Goal: Task Accomplishment & Management: Manage account settings

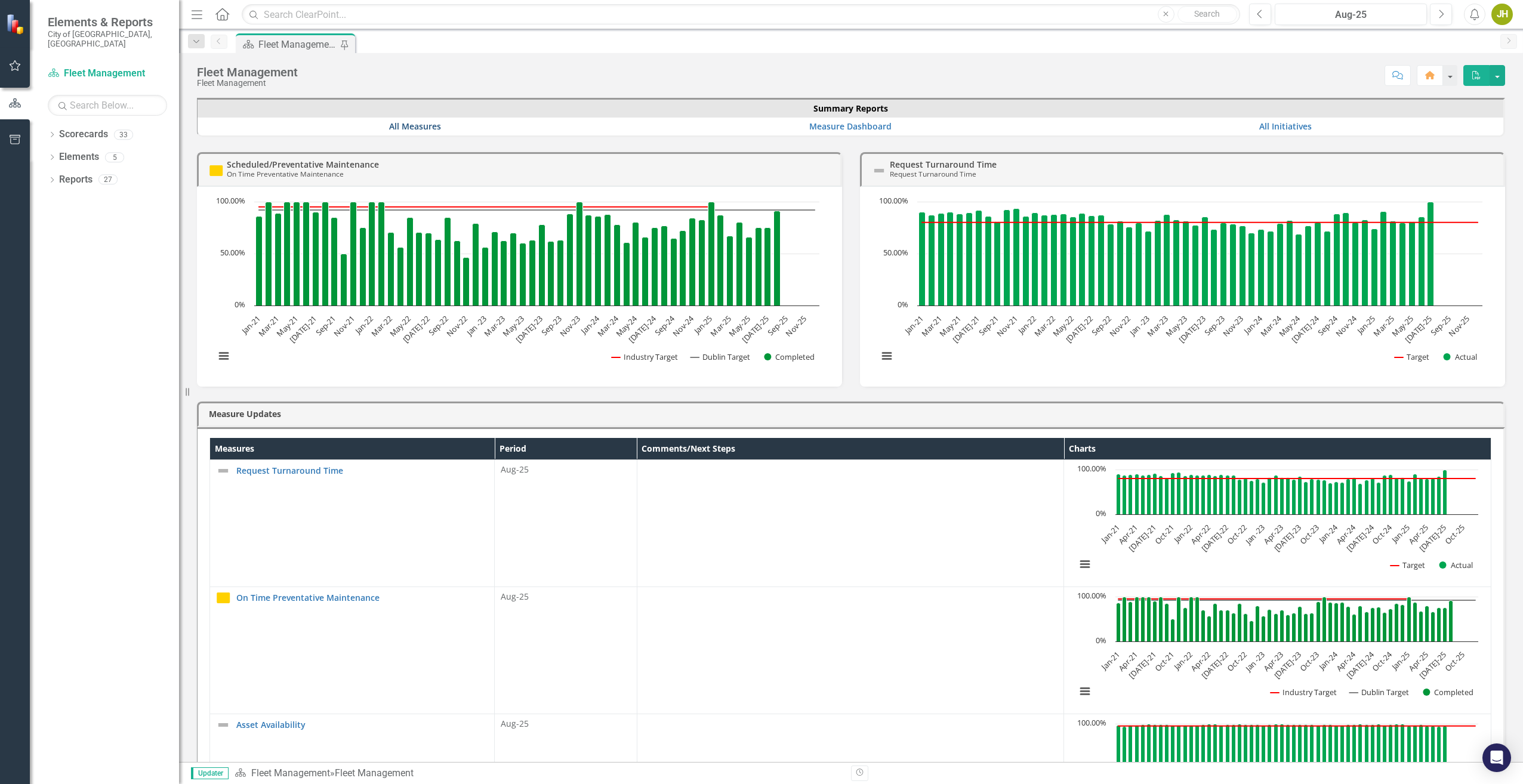
click at [425, 130] on link "All Measures" at bounding box center [415, 126] width 52 height 12
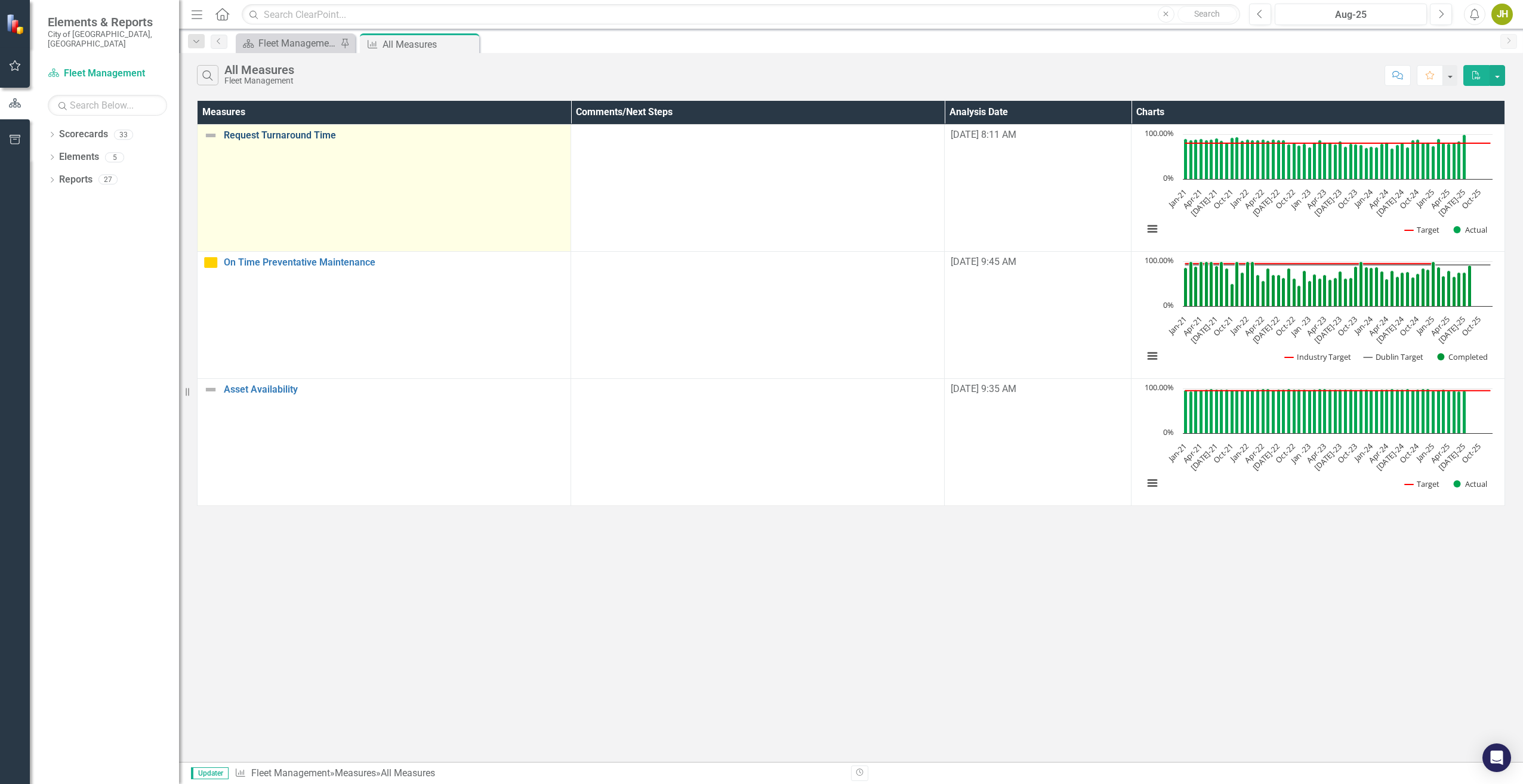
click at [311, 140] on link "Request Turnaround Time" at bounding box center [394, 135] width 341 height 11
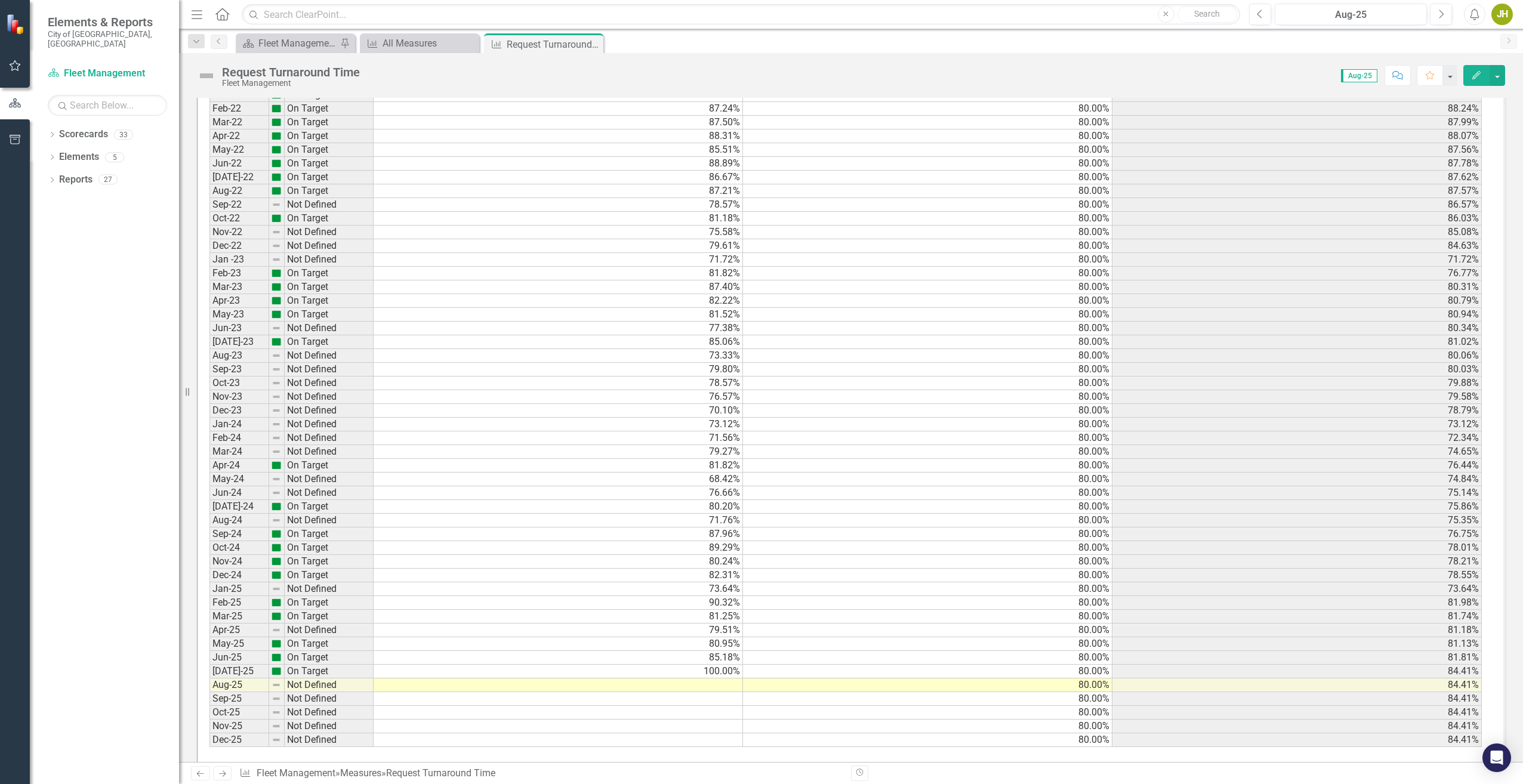
scroll to position [880, 0]
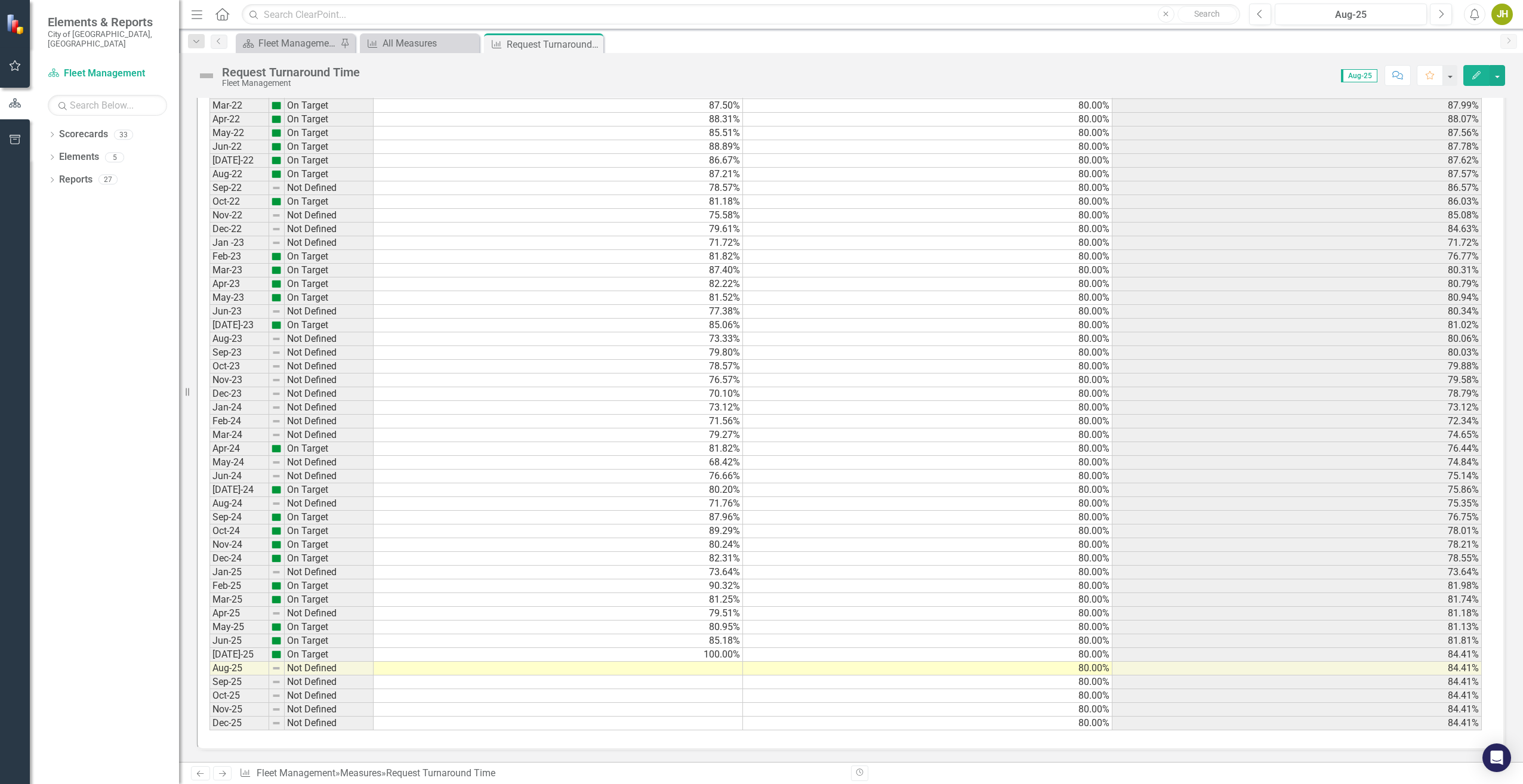
click at [716, 671] on td at bounding box center [558, 668] width 370 height 13
click at [715, 669] on td at bounding box center [558, 668] width 370 height 13
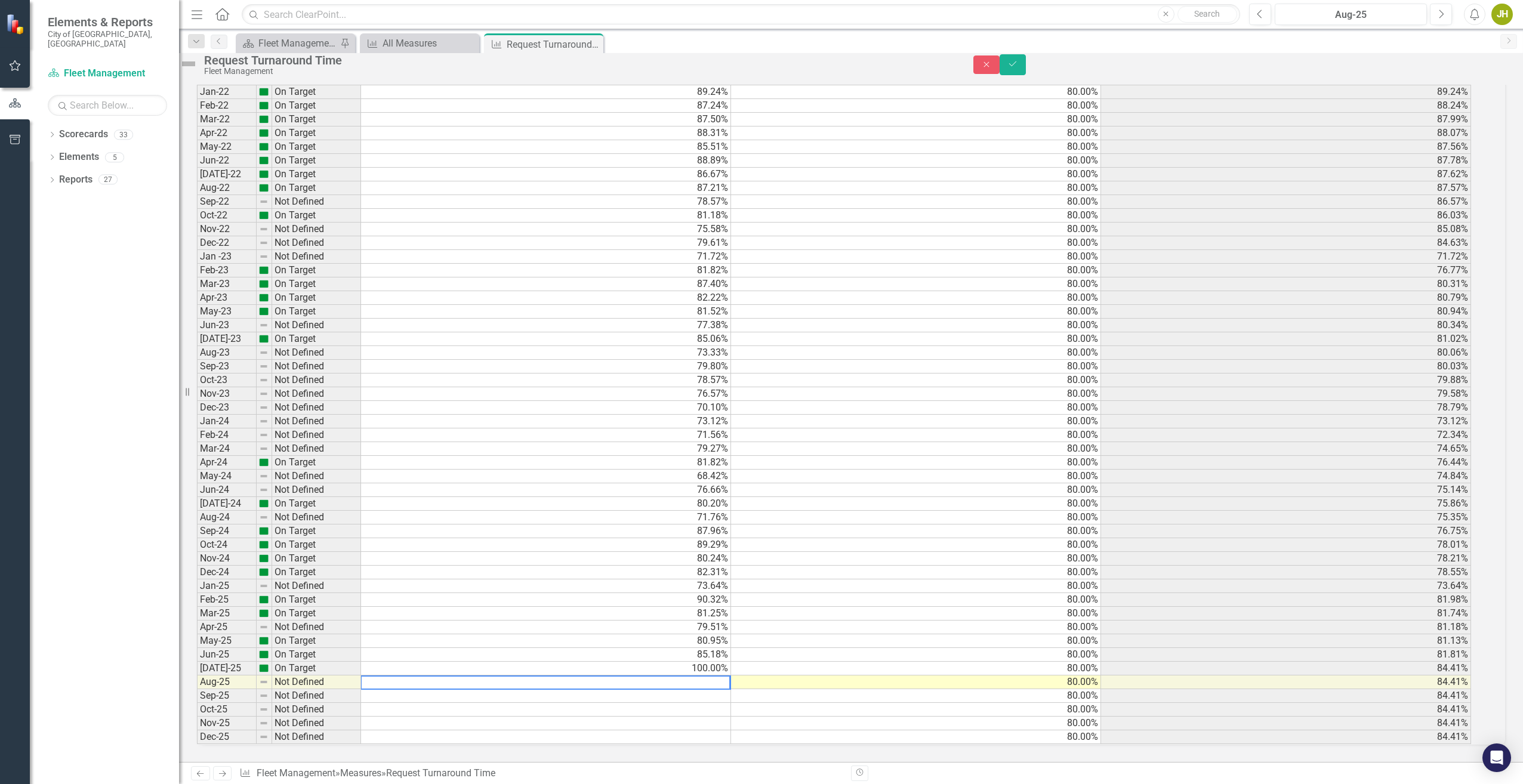
scroll to position [881, 0]
type textarea "97.22"
click at [1018, 67] on icon "Save" at bounding box center [1013, 64] width 11 height 9
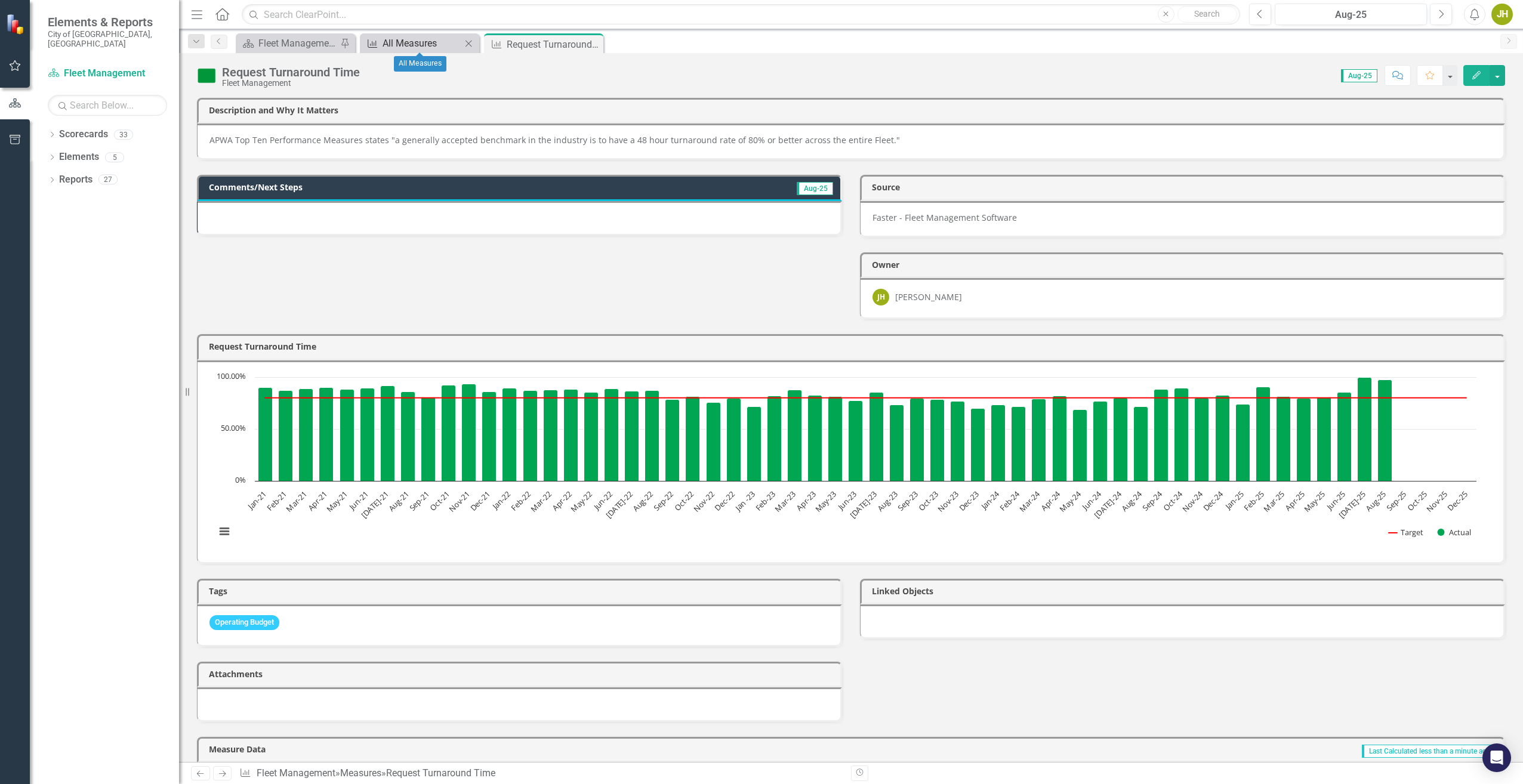
click at [420, 38] on div "All Measures" at bounding box center [422, 43] width 79 height 15
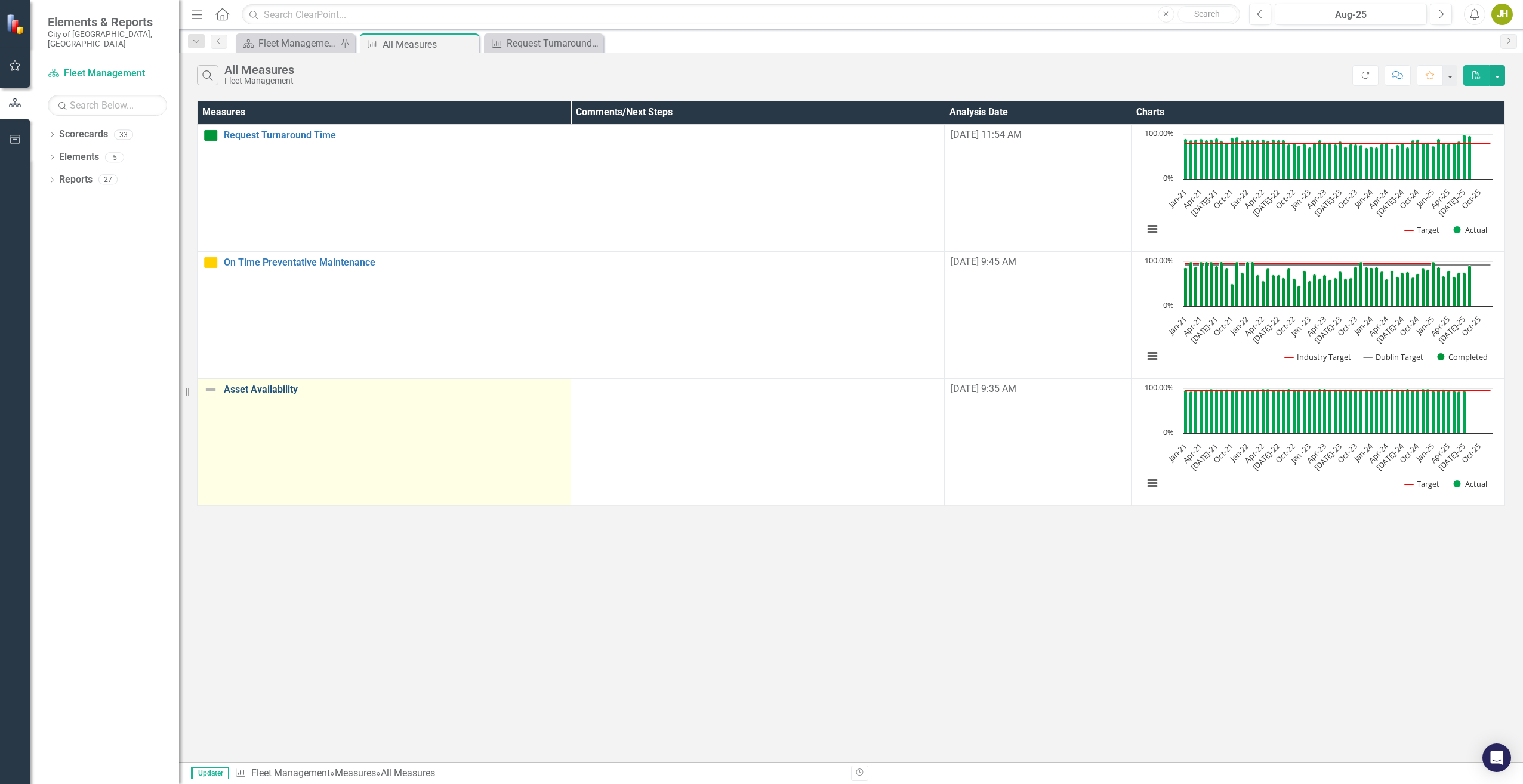
click at [268, 389] on link "Asset Availability" at bounding box center [394, 390] width 341 height 11
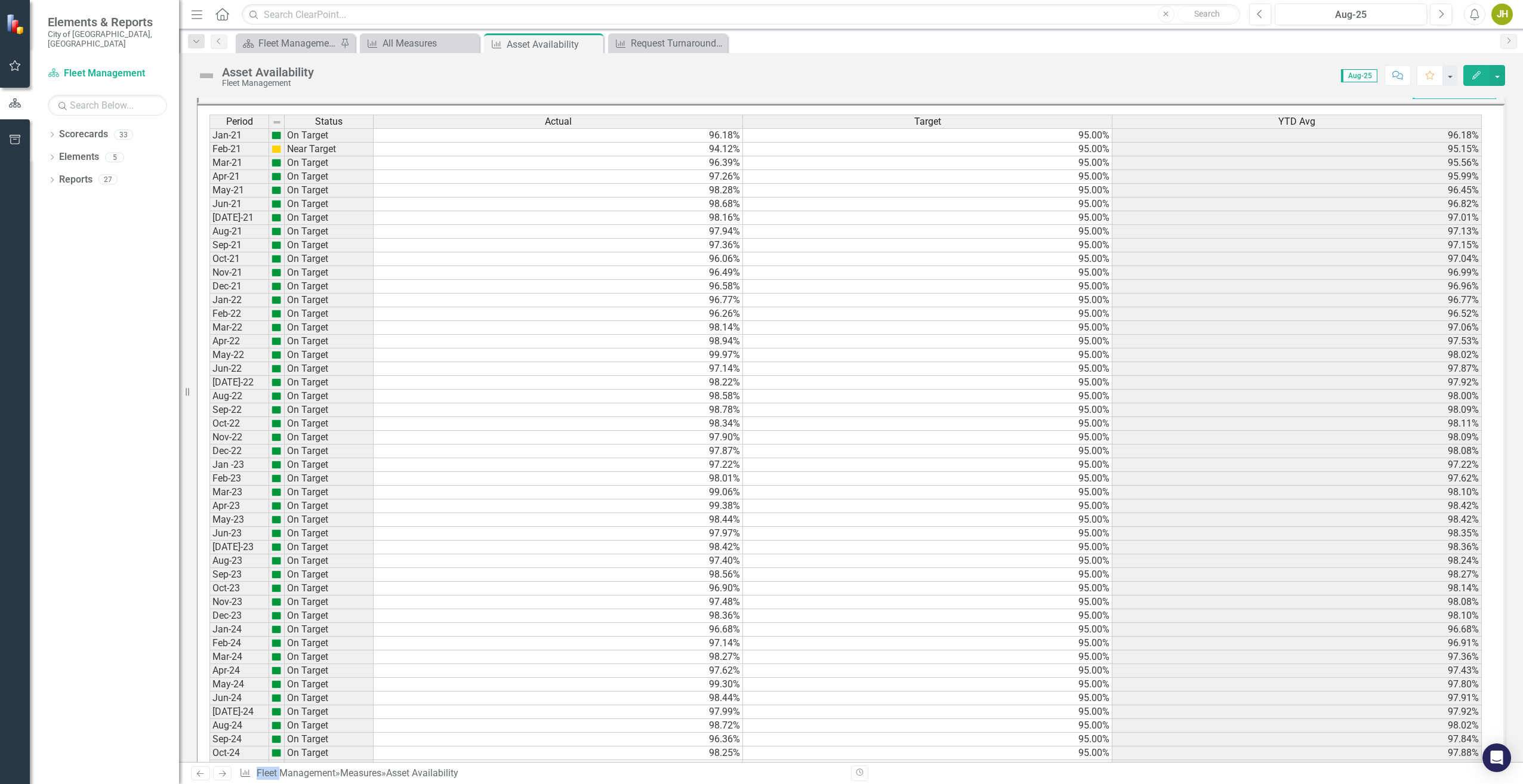
scroll to position [878, 0]
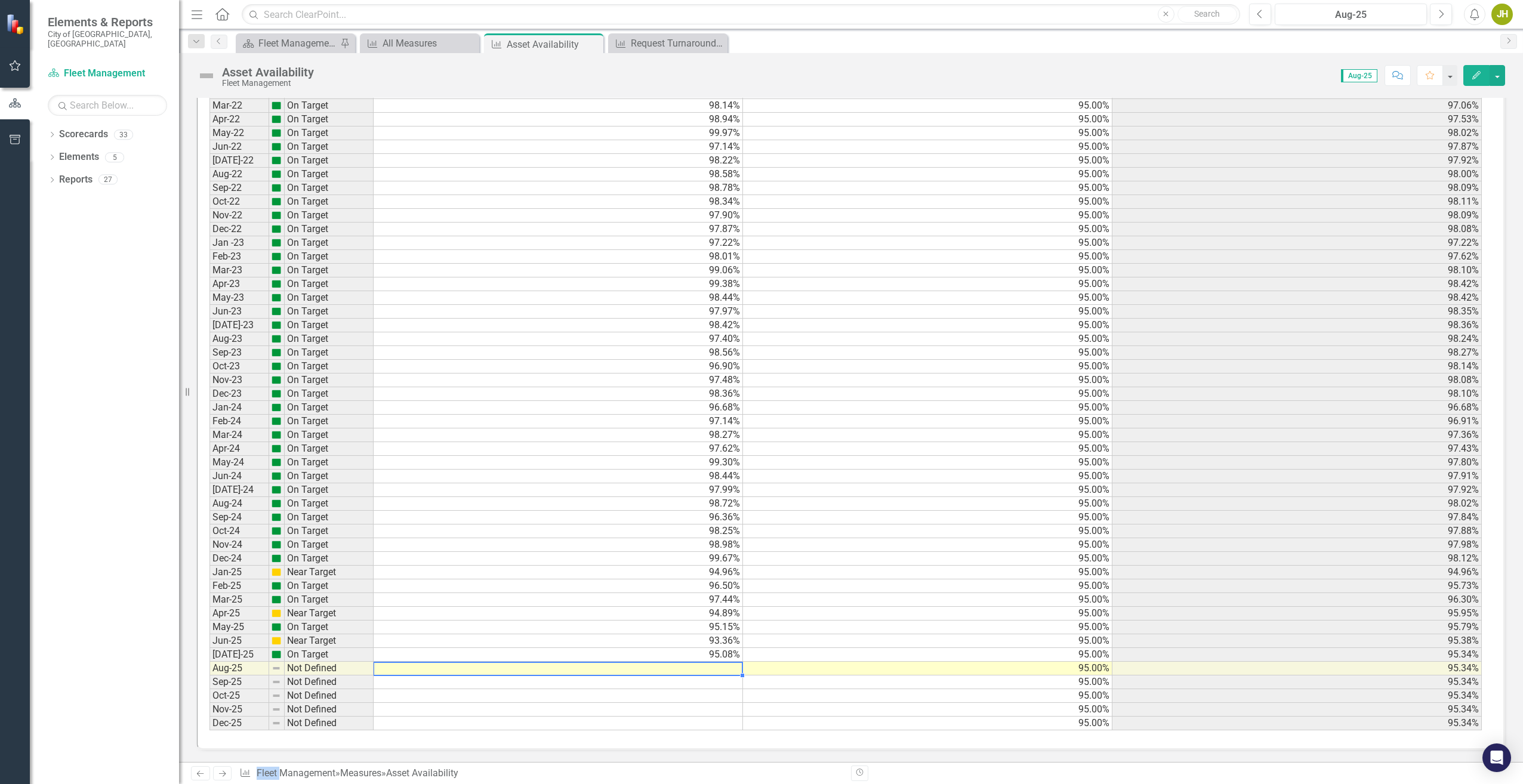
click at [719, 668] on td at bounding box center [558, 668] width 370 height 13
